Goal: Find contact information: Find contact information

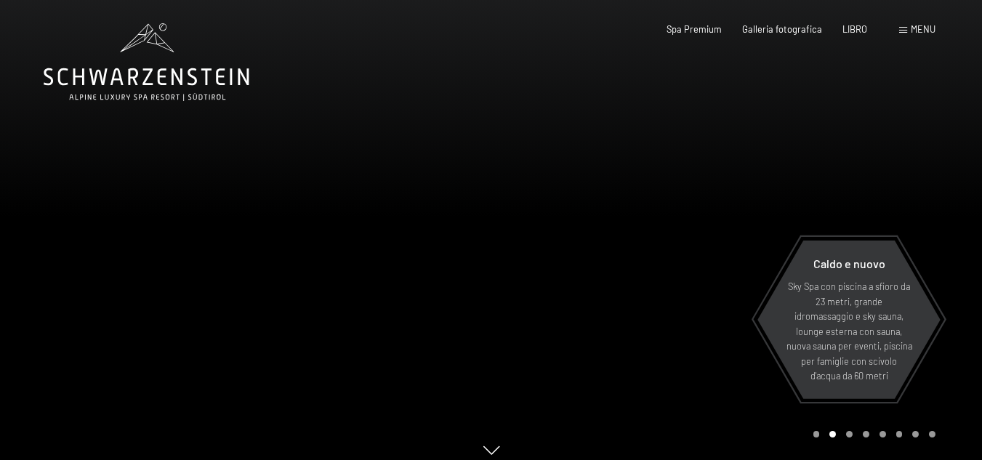
click at [918, 33] on font "menu" at bounding box center [923, 29] width 25 height 12
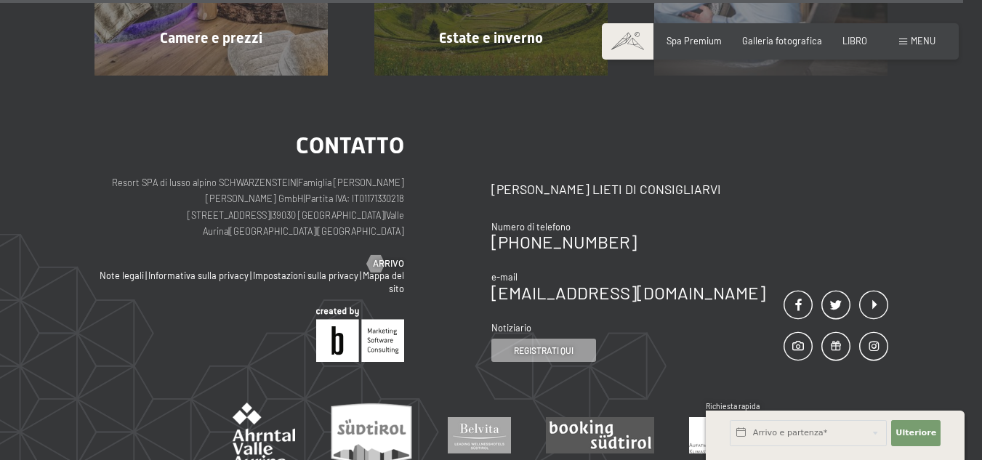
scroll to position [5532, 0]
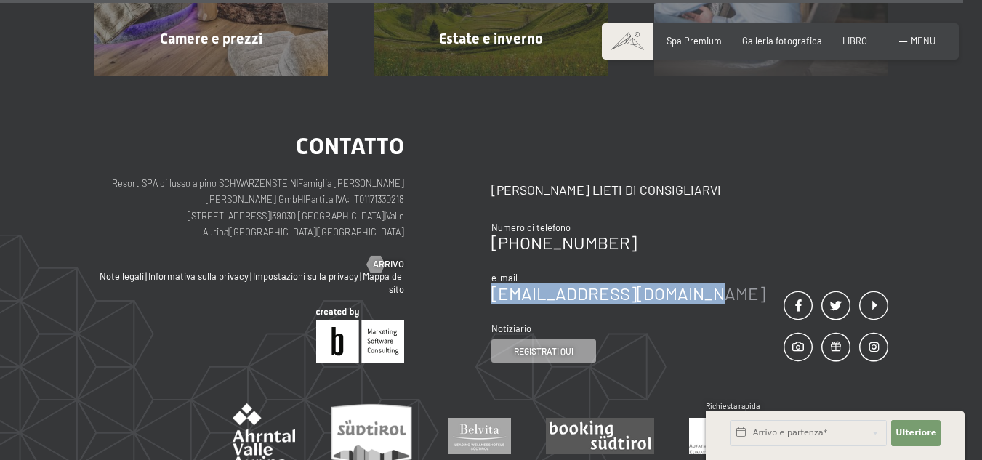
drag, startPoint x: 709, startPoint y: 203, endPoint x: 492, endPoint y: 203, distance: 217.4
click at [492, 203] on div "contatto Saremo lieti di consigliarvi Numero di telefono +39 0474 674100 e-mail…" at bounding box center [690, 249] width 397 height 228
copy font "[EMAIL_ADDRESS][DOMAIN_NAME]"
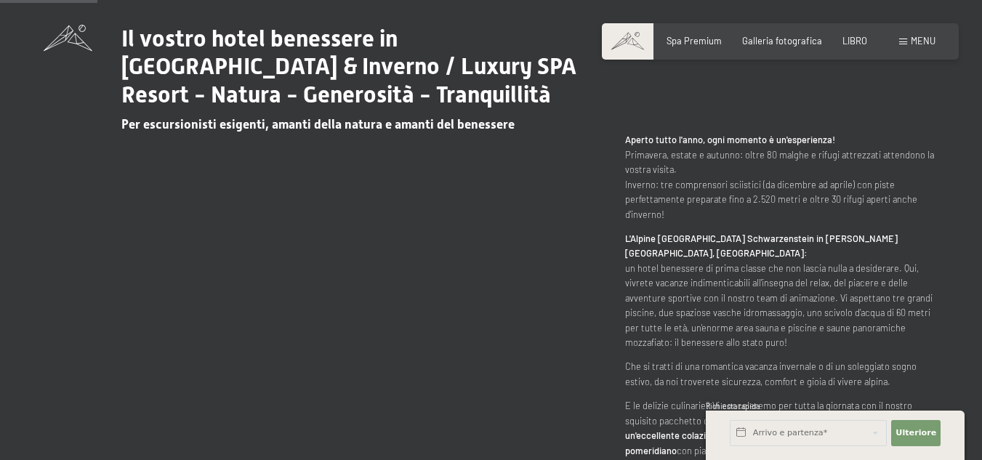
scroll to position [559, 0]
